Goal: Transaction & Acquisition: Purchase product/service

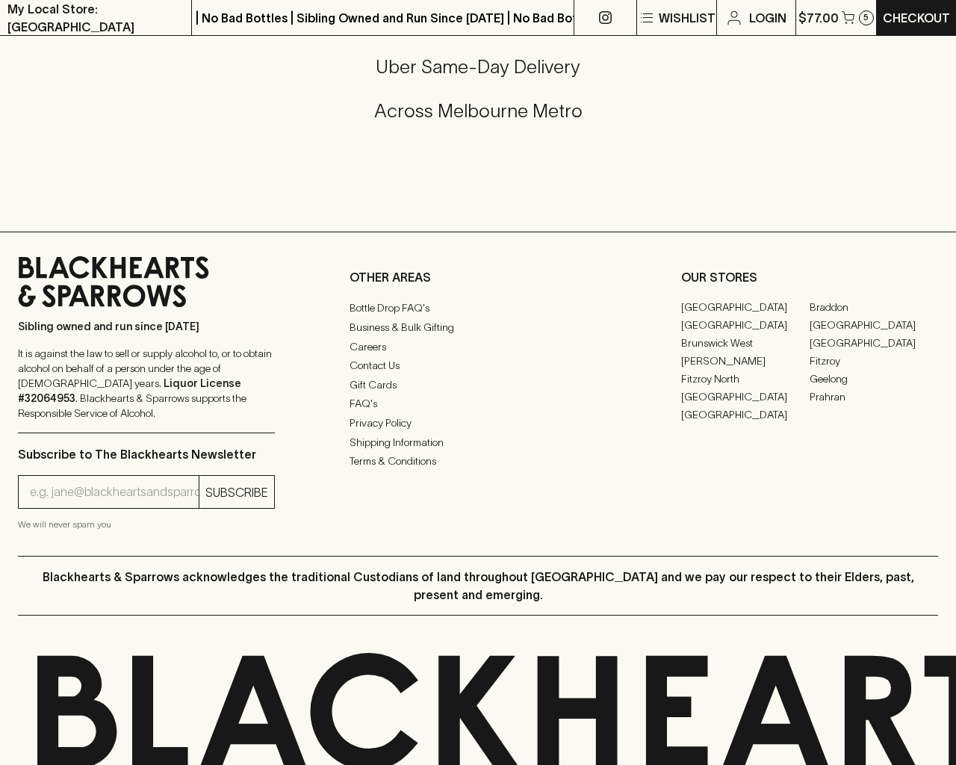
scroll to position [2320, 0]
type input "[EMAIL_ADDRESS]"
type input "1"
type input "e"
type input "Elderton E Series Chardonnay 2023"
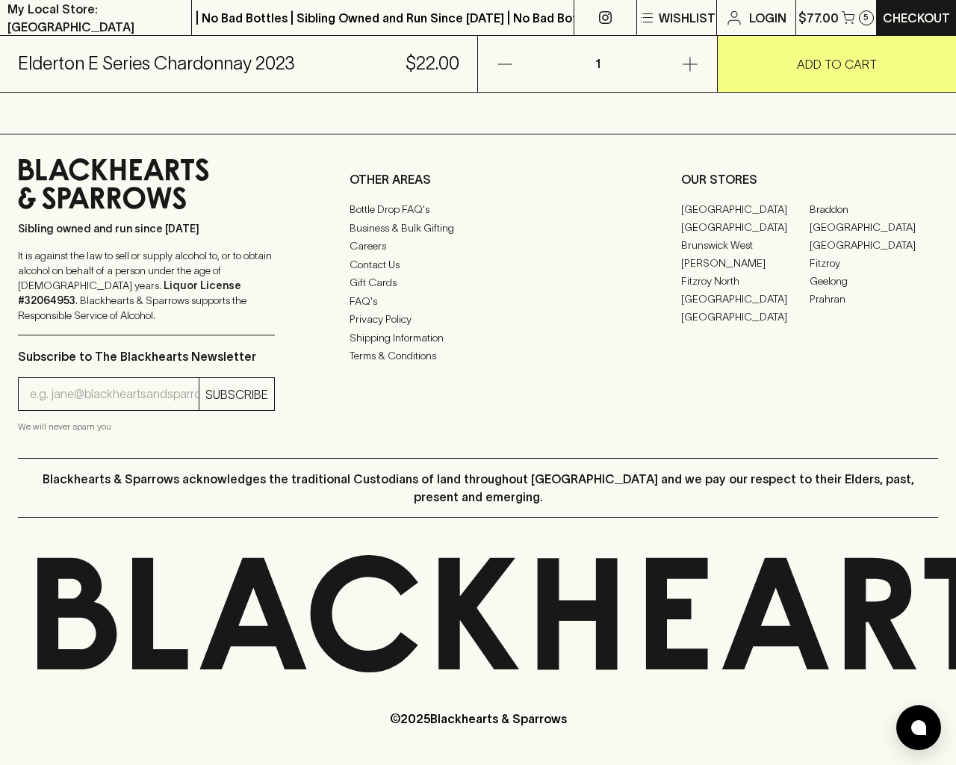
scroll to position [901, 0]
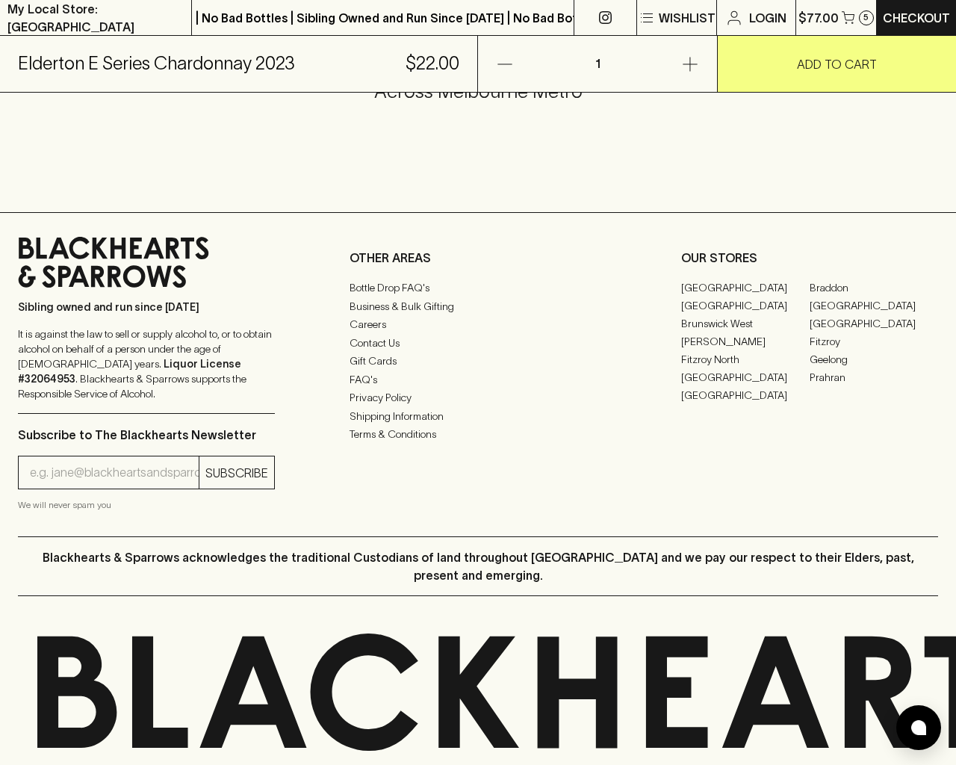
type input "e"
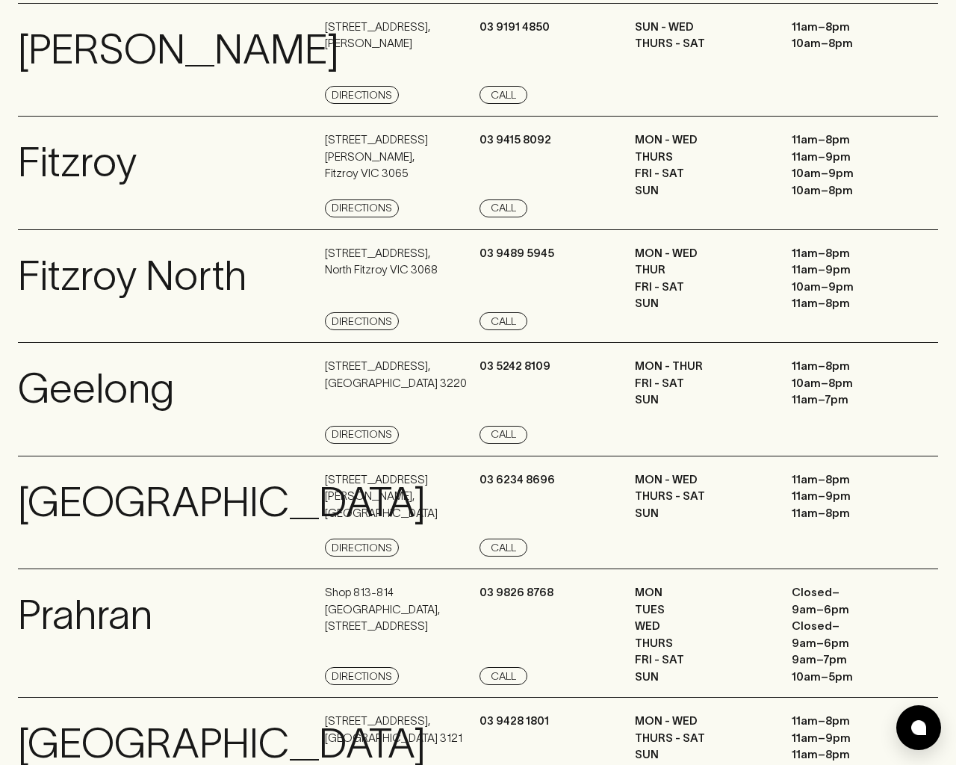
scroll to position [2005, 0]
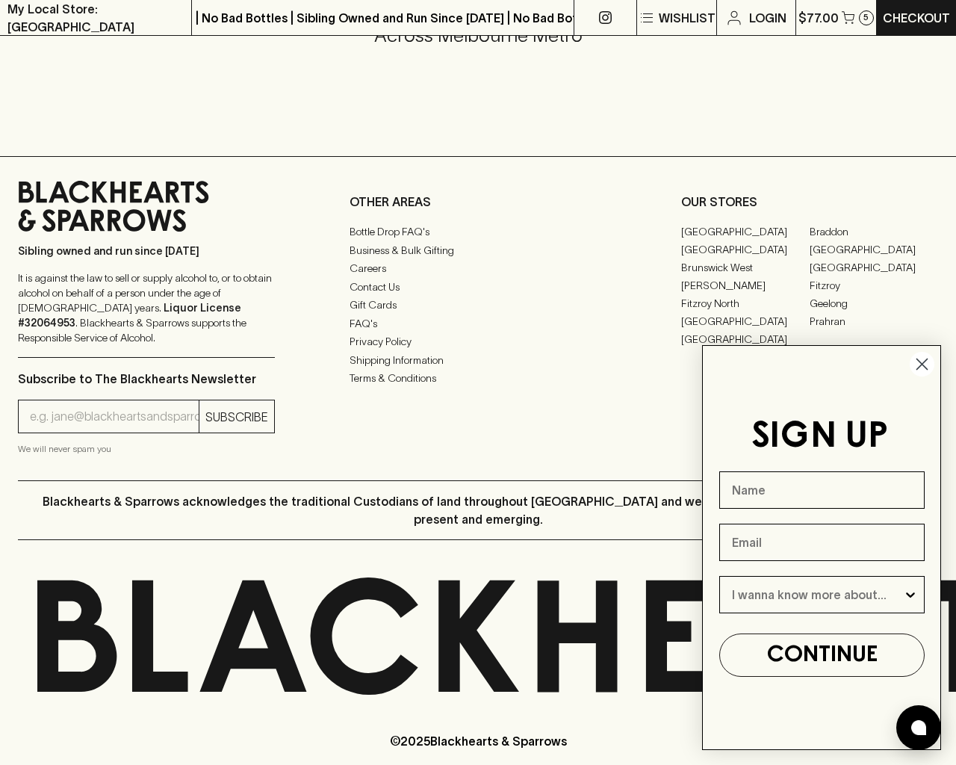
type input "e"
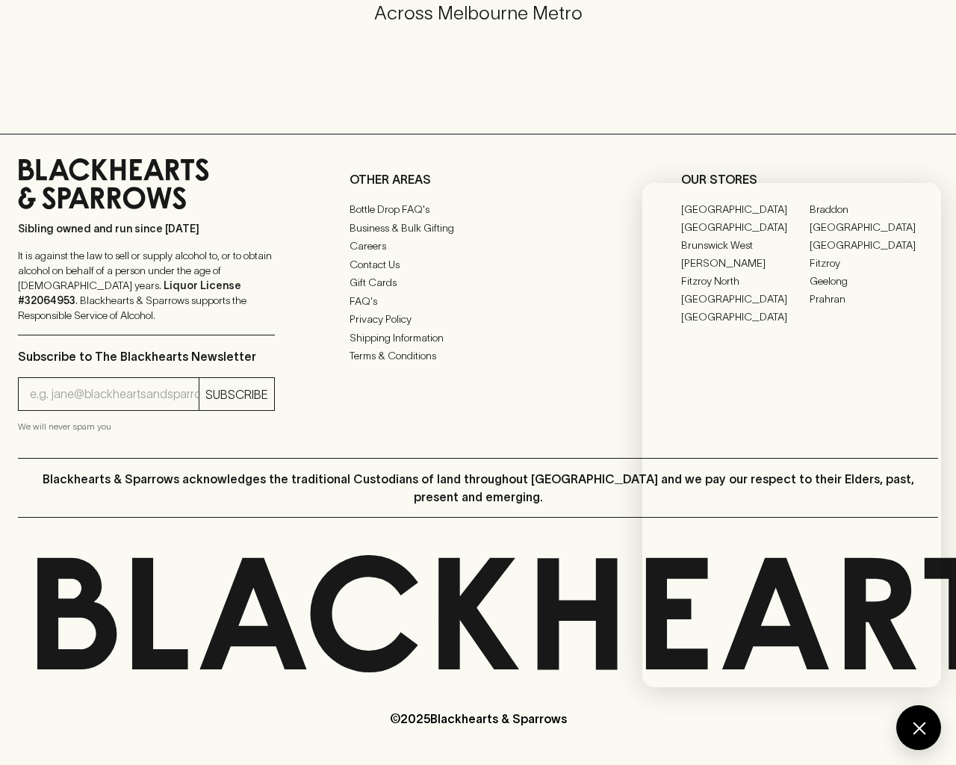
scroll to position [791, 0]
